Goal: Find specific page/section: Find specific page/section

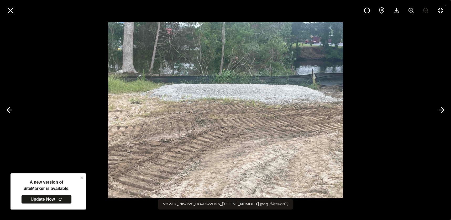
scroll to position [52, 0]
click at [13, 9] on icon at bounding box center [10, 10] width 9 height 9
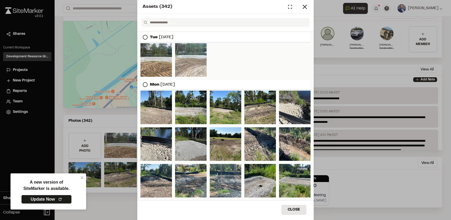
click at [105, 7] on div "Assets ( 342 ) [DATE] [DATE] [DATE] Close Select Download Zoom to Pin Unselect …" at bounding box center [225, 110] width 451 height 220
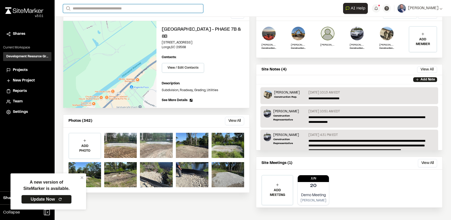
click at [105, 7] on input "Search" at bounding box center [133, 8] width 140 height 9
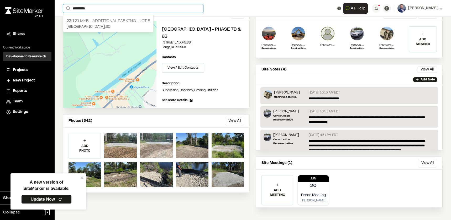
type input "*********"
click at [113, 22] on p "23.121 MYR - Additional Parking - Lot E" at bounding box center [108, 21] width 84 height 6
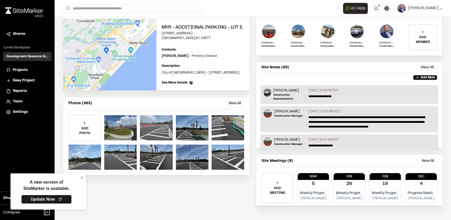
scroll to position [55, 0]
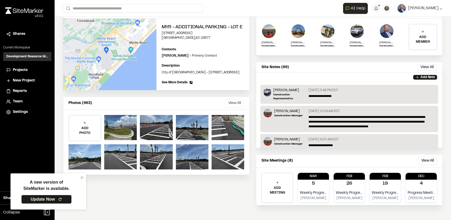
click at [230, 106] on button "View All" at bounding box center [234, 103] width 19 height 8
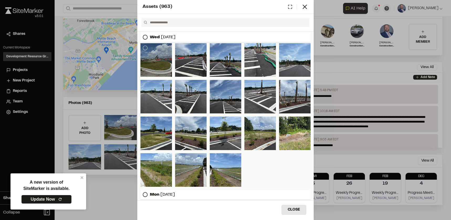
click at [157, 53] on div at bounding box center [155, 60] width 31 height 34
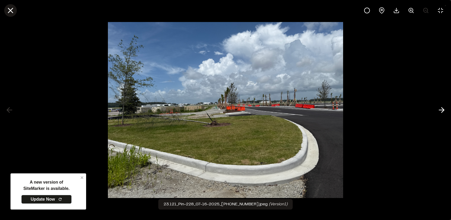
click at [15, 12] on button at bounding box center [10, 10] width 13 height 13
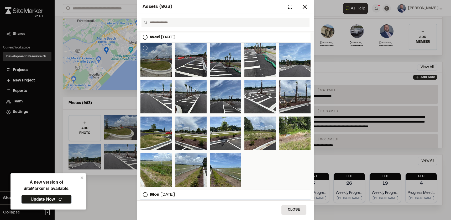
click at [154, 54] on div at bounding box center [155, 60] width 31 height 34
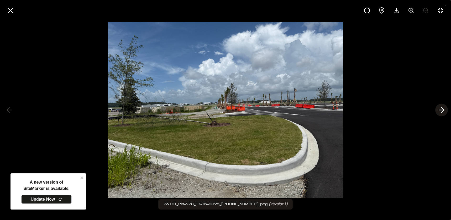
click at [439, 110] on line at bounding box center [441, 110] width 5 height 0
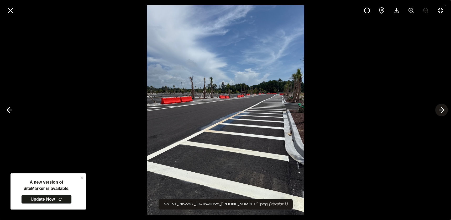
click at [439, 110] on line at bounding box center [441, 110] width 5 height 0
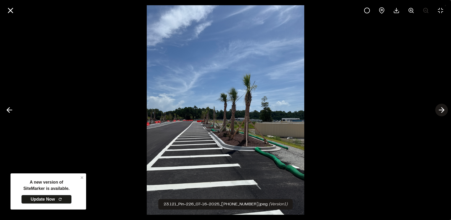
click at [440, 109] on icon at bounding box center [441, 110] width 8 height 9
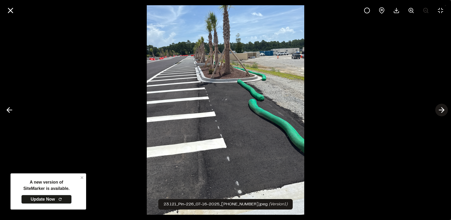
click at [440, 109] on icon at bounding box center [441, 110] width 8 height 9
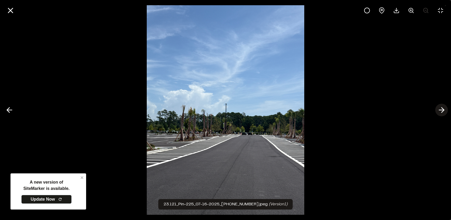
click at [442, 107] on icon at bounding box center [441, 110] width 8 height 9
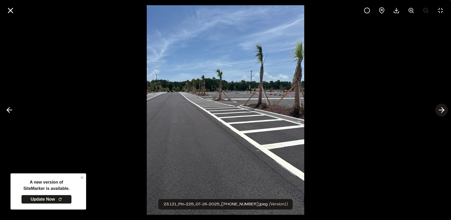
click at [442, 107] on icon at bounding box center [441, 110] width 8 height 9
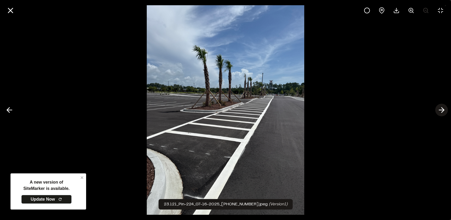
click at [442, 107] on icon at bounding box center [441, 110] width 8 height 9
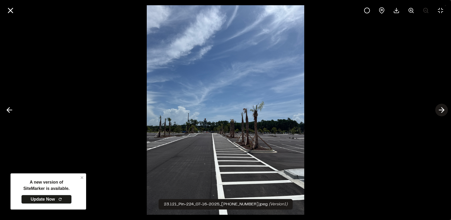
click at [442, 107] on icon at bounding box center [441, 110] width 8 height 9
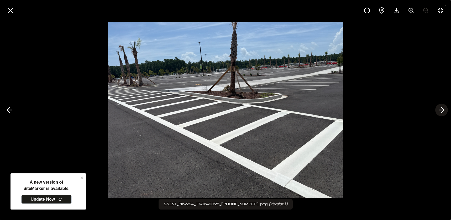
click at [442, 107] on icon at bounding box center [441, 110] width 8 height 9
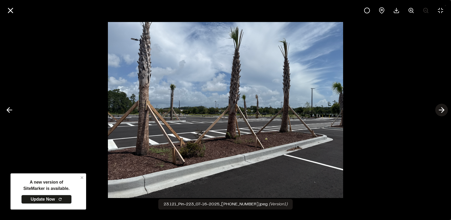
click at [442, 107] on icon at bounding box center [441, 110] width 8 height 9
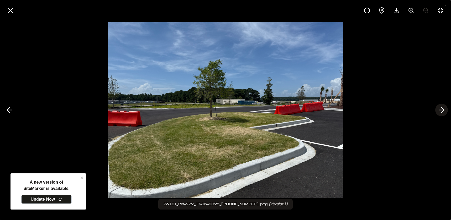
click at [442, 107] on icon at bounding box center [441, 110] width 8 height 9
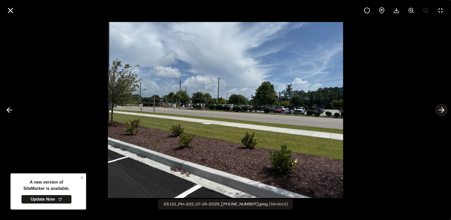
click at [442, 107] on icon at bounding box center [441, 110] width 8 height 9
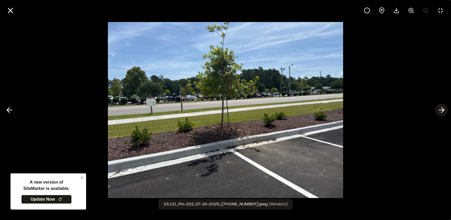
click at [441, 109] on icon at bounding box center [441, 110] width 8 height 9
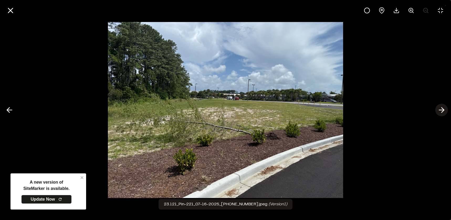
click at [441, 109] on icon at bounding box center [441, 110] width 8 height 9
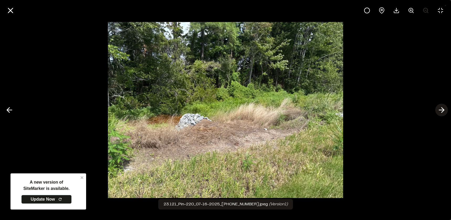
click at [440, 110] on line at bounding box center [441, 110] width 5 height 0
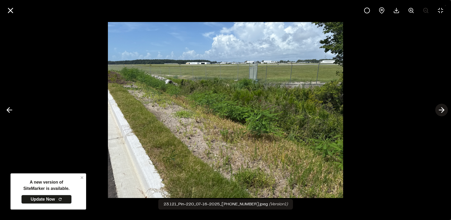
click at [440, 110] on line at bounding box center [441, 110] width 5 height 0
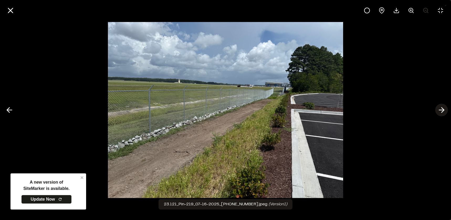
click at [440, 110] on line at bounding box center [441, 110] width 5 height 0
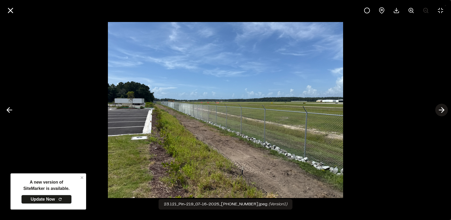
click at [440, 110] on line at bounding box center [441, 110] width 5 height 0
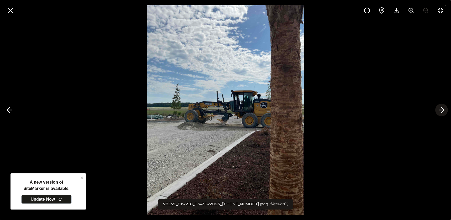
click at [440, 110] on line at bounding box center [441, 110] width 5 height 0
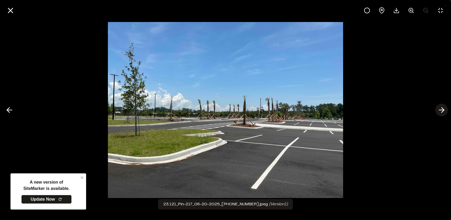
click at [440, 110] on line at bounding box center [441, 110] width 5 height 0
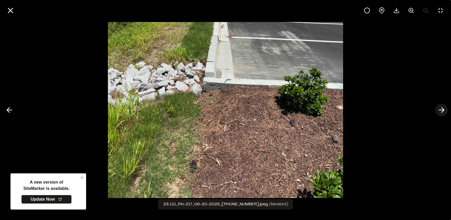
click at [440, 110] on line at bounding box center [441, 110] width 5 height 0
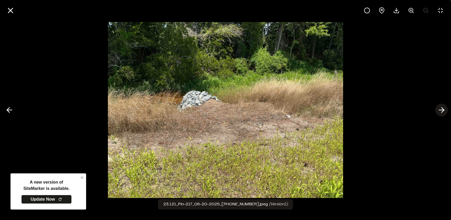
click at [440, 110] on line at bounding box center [441, 110] width 5 height 0
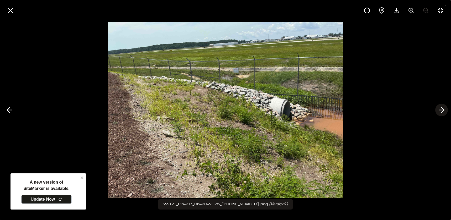
click at [441, 111] on icon at bounding box center [441, 110] width 8 height 9
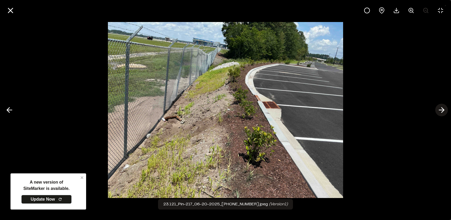
click at [440, 112] on icon at bounding box center [441, 110] width 8 height 9
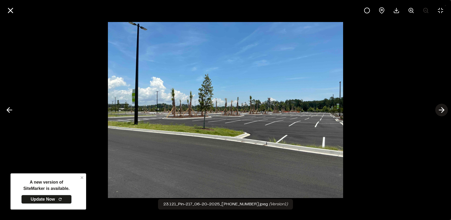
click at [440, 111] on icon at bounding box center [441, 110] width 8 height 9
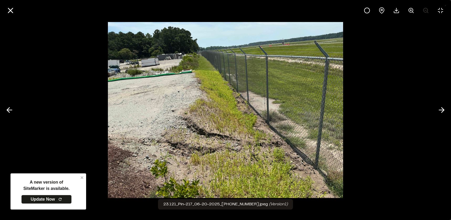
click at [51, 201] on div at bounding box center [225, 110] width 451 height 220
click at [82, 178] on div at bounding box center [225, 110] width 451 height 220
click at [8, 9] on icon at bounding box center [10, 10] width 9 height 9
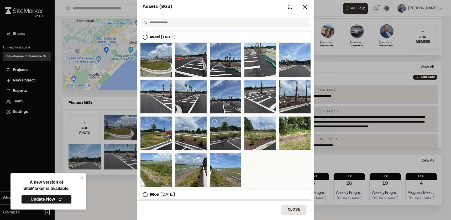
click at [234, 132] on div at bounding box center [225, 134] width 31 height 34
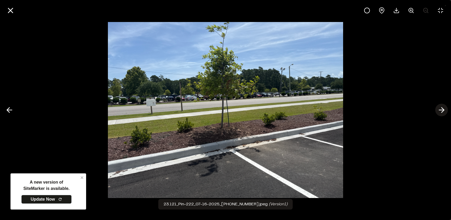
click at [441, 109] on icon at bounding box center [441, 110] width 8 height 9
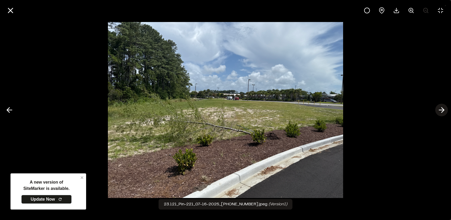
click at [438, 113] on icon at bounding box center [441, 110] width 8 height 9
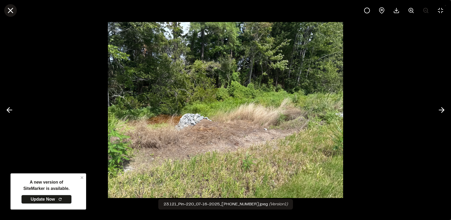
click at [10, 5] on button at bounding box center [10, 10] width 13 height 13
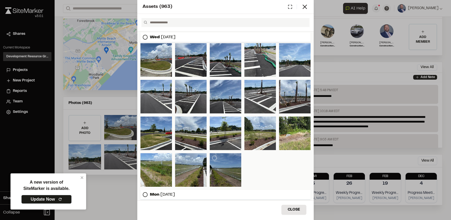
click at [226, 161] on div at bounding box center [225, 170] width 31 height 34
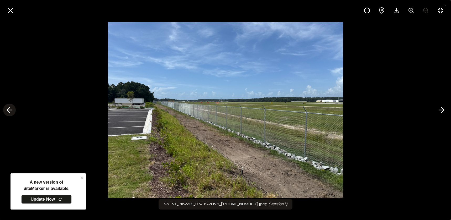
click at [12, 108] on icon at bounding box center [9, 110] width 8 height 9
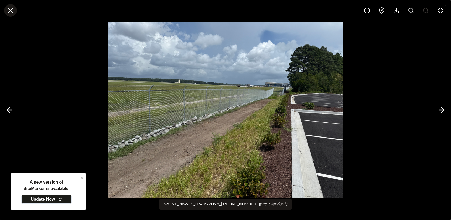
click at [7, 11] on icon at bounding box center [10, 10] width 9 height 9
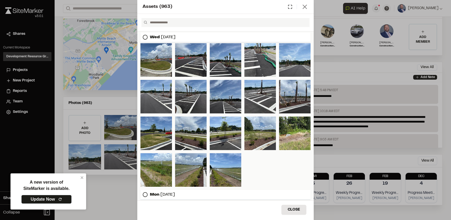
click at [306, 9] on icon at bounding box center [304, 6] width 7 height 7
